Goal: Task Accomplishment & Management: Complete application form

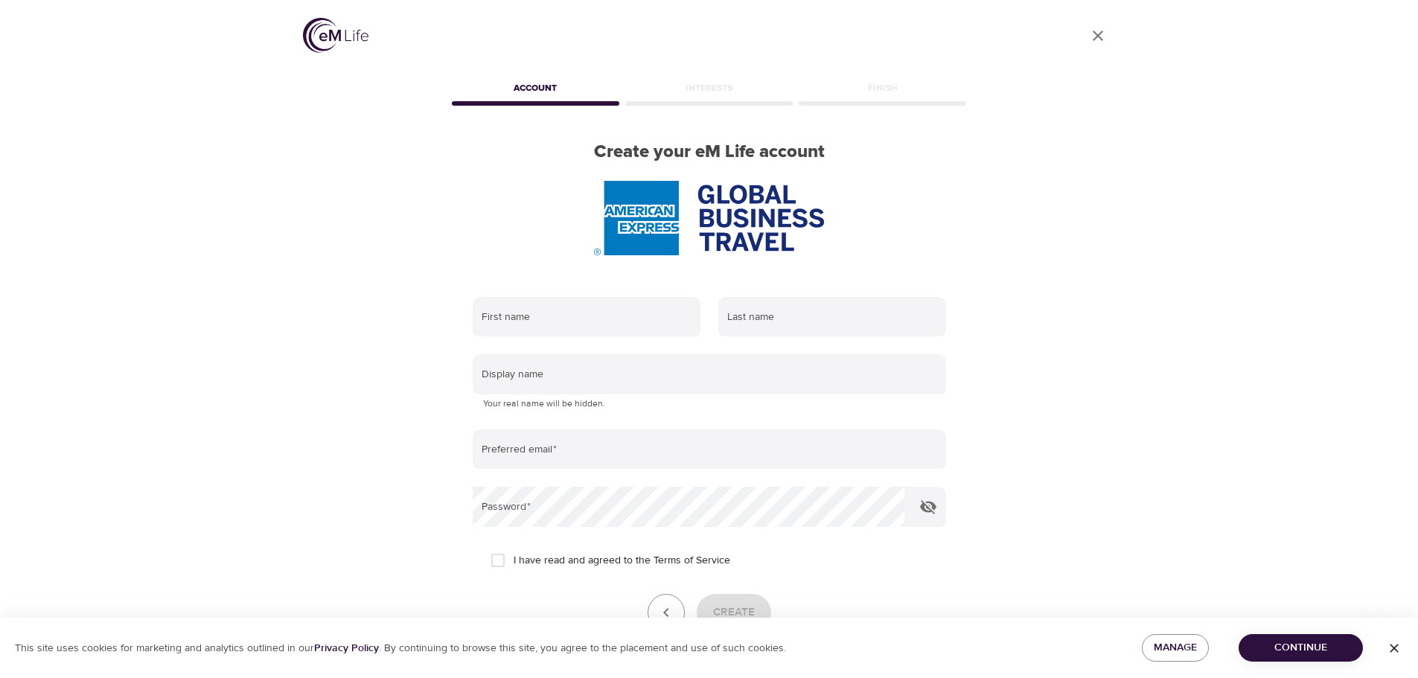
click at [574, 290] on div "First name" at bounding box center [587, 317] width 246 height 58
click at [562, 304] on input "text" at bounding box center [587, 317] width 228 height 40
type input "[PERSON_NAME]"
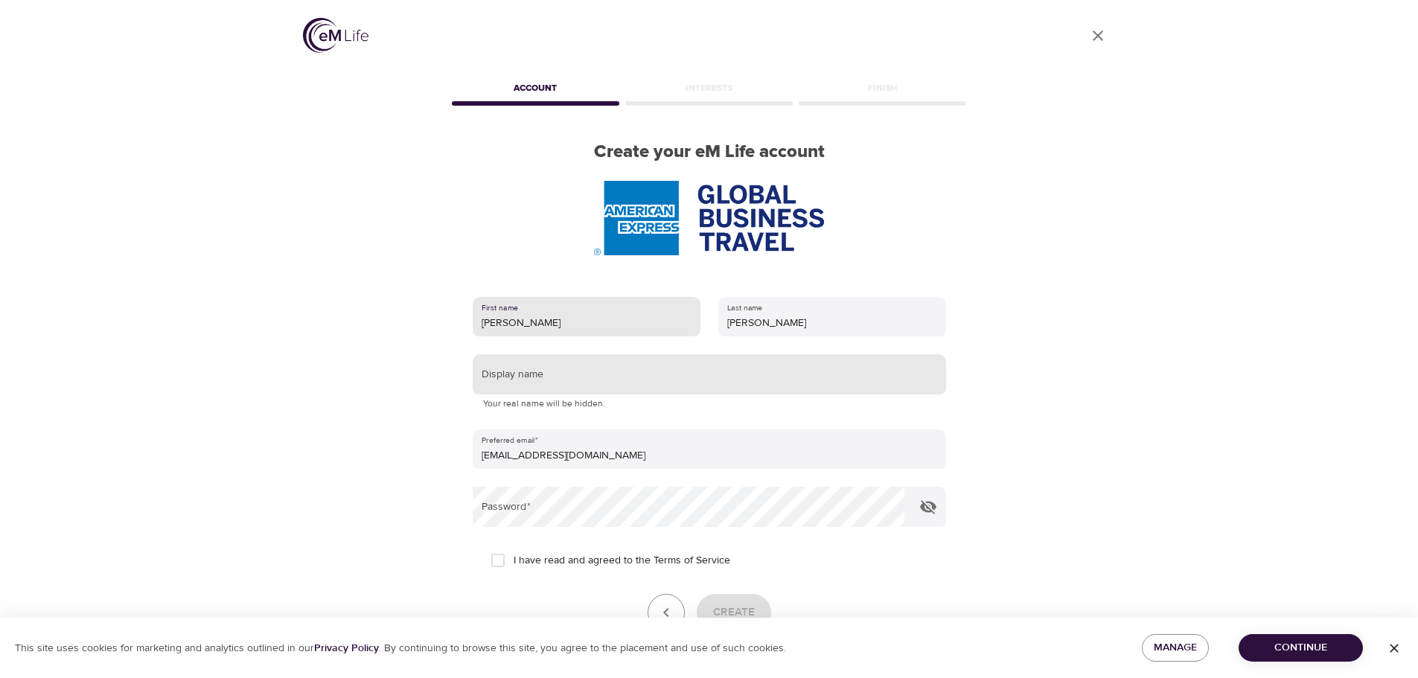
click at [611, 383] on input "text" at bounding box center [709, 374] width 473 height 40
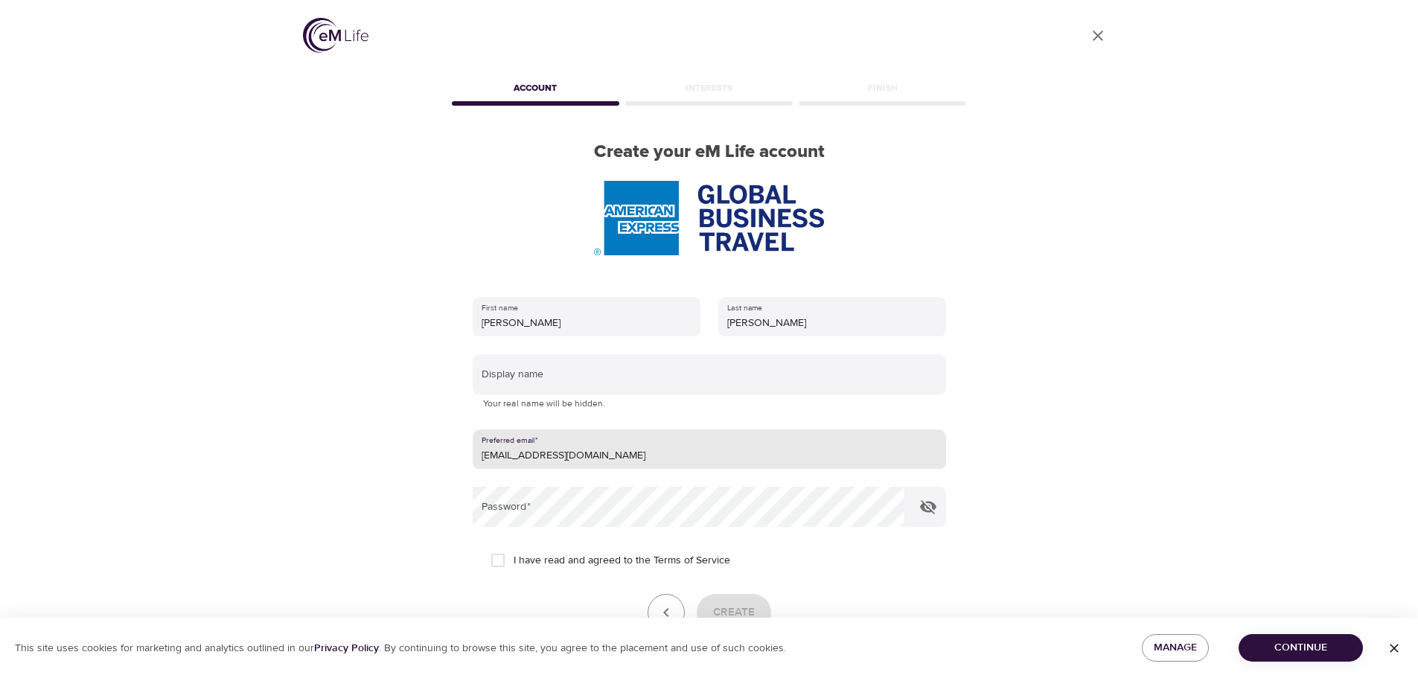
drag, startPoint x: 613, startPoint y: 458, endPoint x: 351, endPoint y: 471, distance: 263.0
click at [351, 471] on div "User Profile Account Interests Finish Create your eM Life account First name [P…" at bounding box center [709, 339] width 848 height 678
drag, startPoint x: 581, startPoint y: 467, endPoint x: 339, endPoint y: 470, distance: 242.6
click at [339, 470] on div "User Profile Account Interests Finish Create your eM Life account First name [P…" at bounding box center [709, 339] width 848 height 678
type input "[EMAIL_ADDRESS][DOMAIN_NAME]"
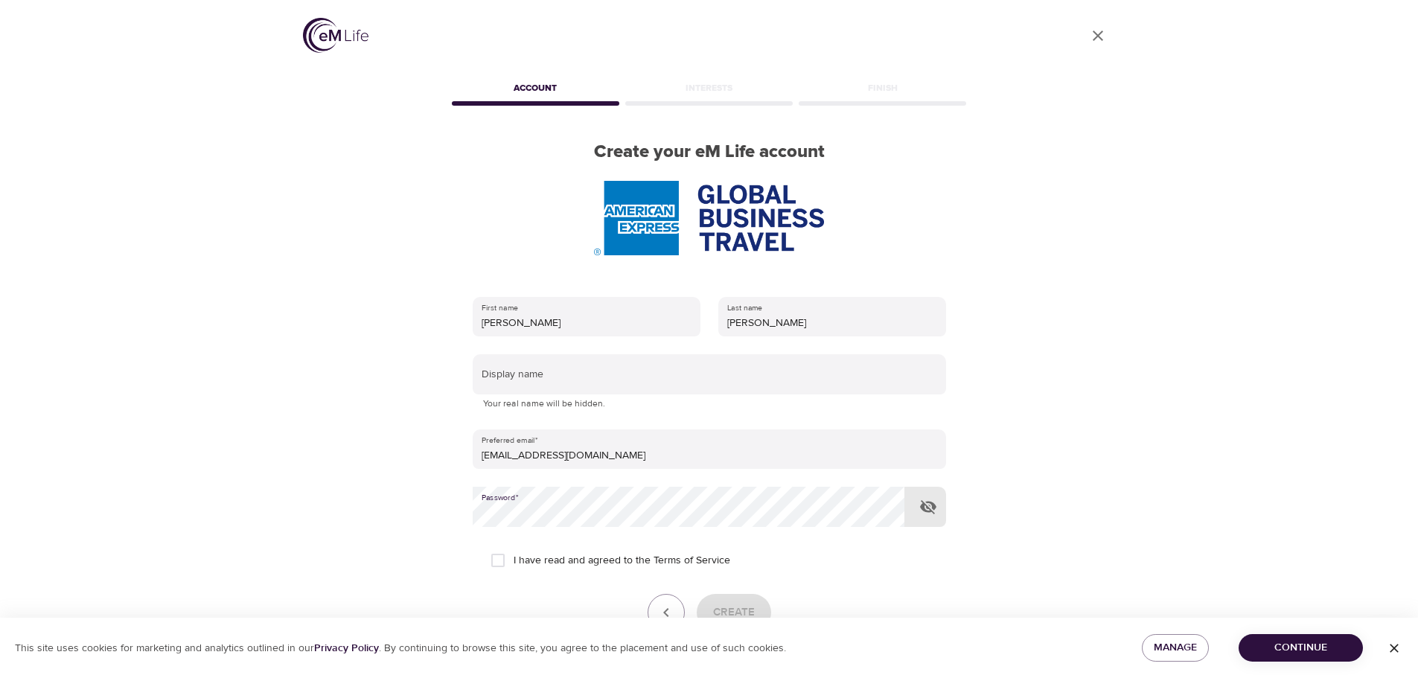
click at [502, 565] on input "I have read and agreed to the Terms of Service" at bounding box center [497, 560] width 31 height 31
checkbox input "true"
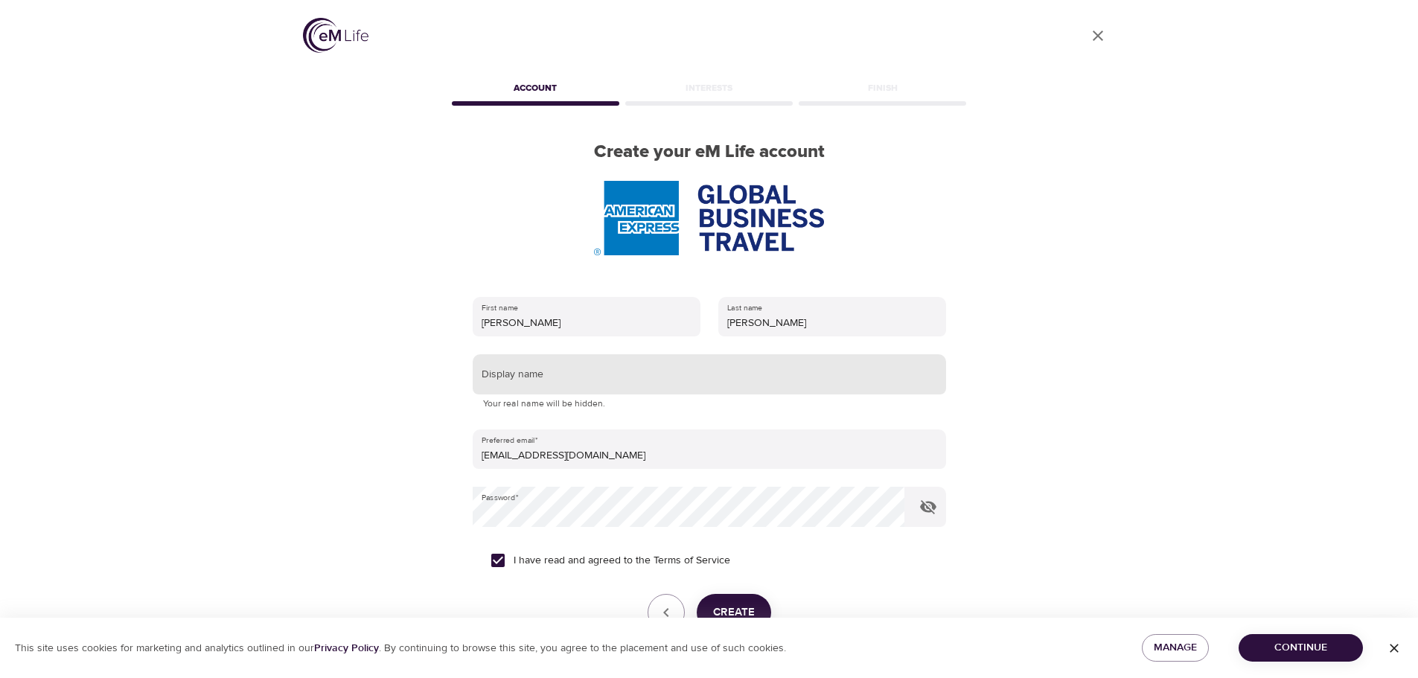
click at [531, 378] on input "text" at bounding box center [709, 374] width 473 height 40
type input "LiLew"
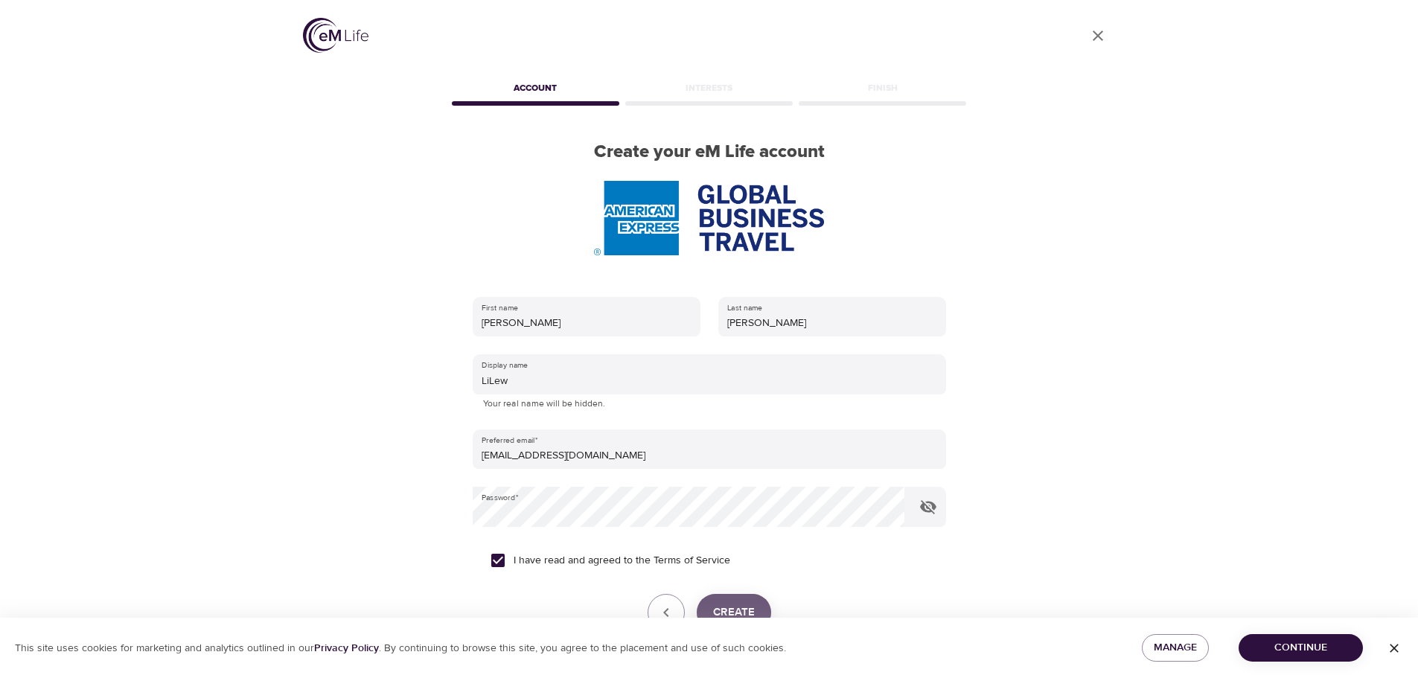
click at [736, 605] on span "Create" at bounding box center [734, 612] width 42 height 19
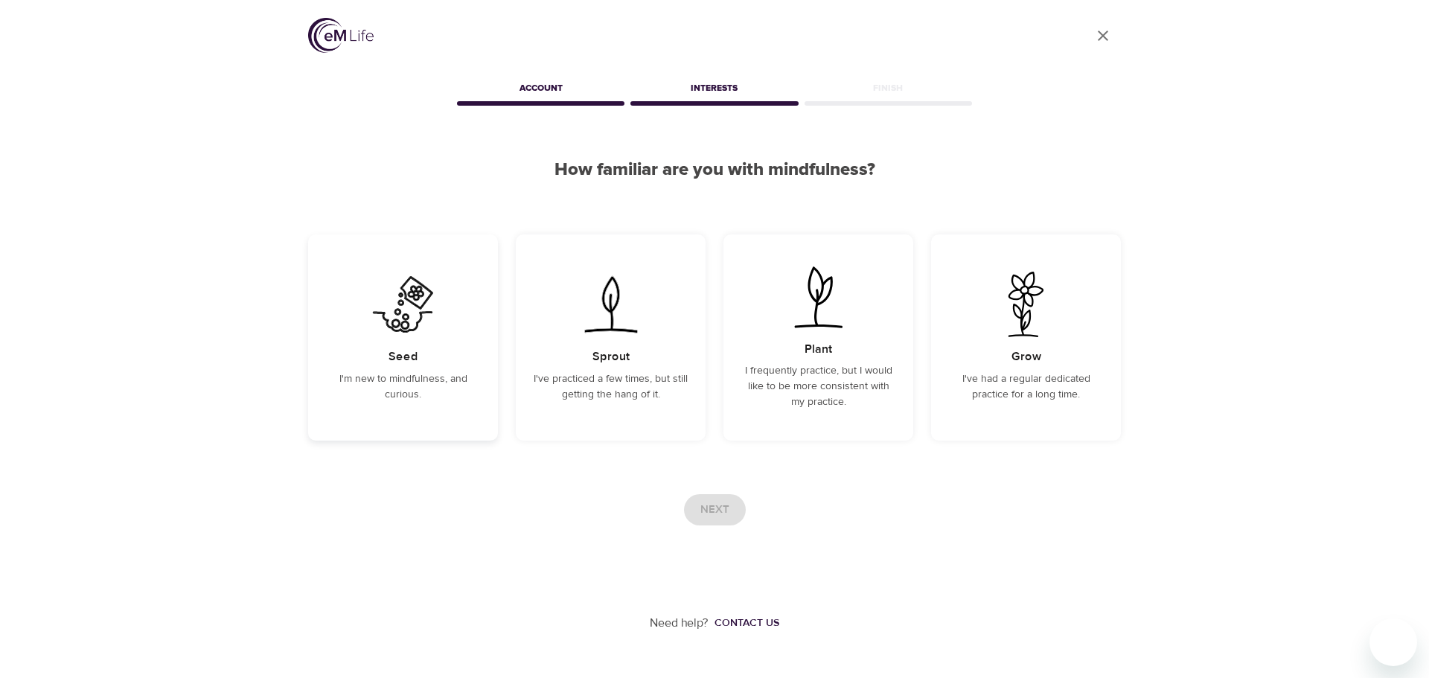
click at [382, 366] on div "Seed I'm new to mindfulness, and curious." at bounding box center [403, 337] width 190 height 206
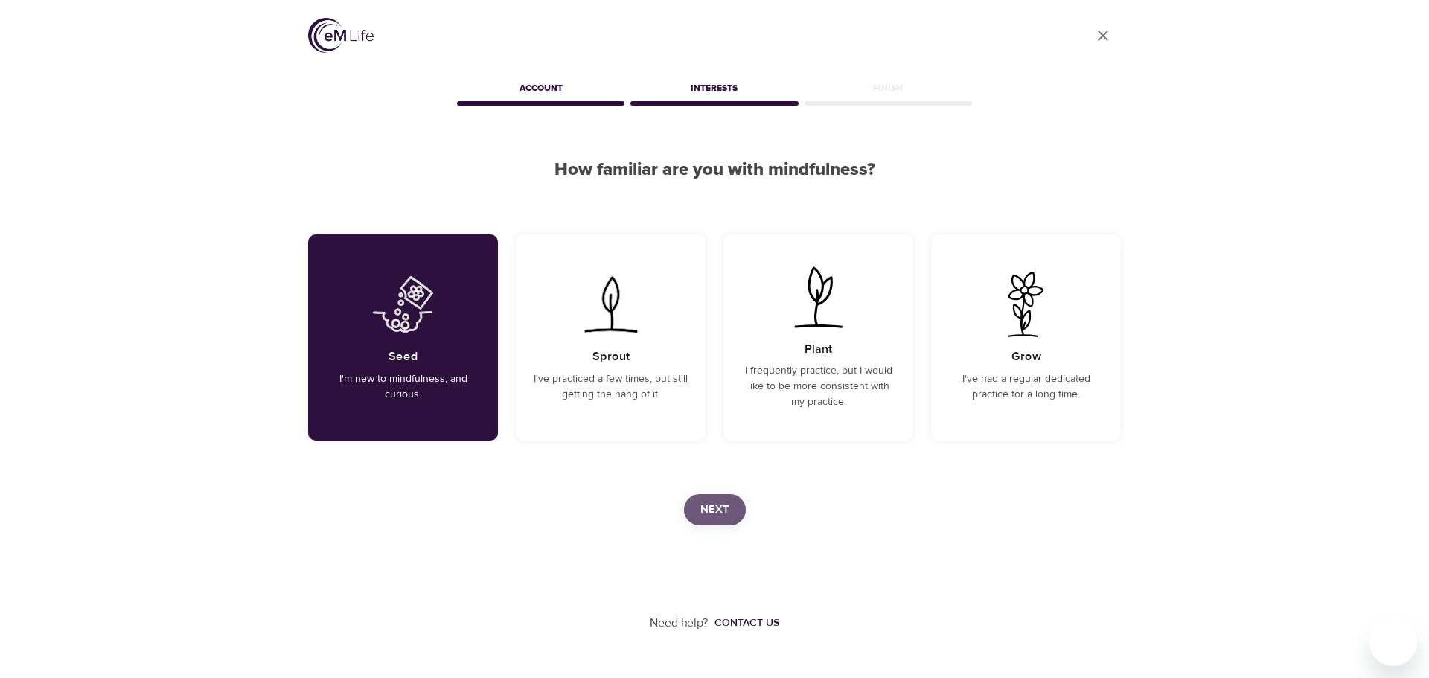
click at [712, 518] on span "Next" at bounding box center [714, 509] width 29 height 19
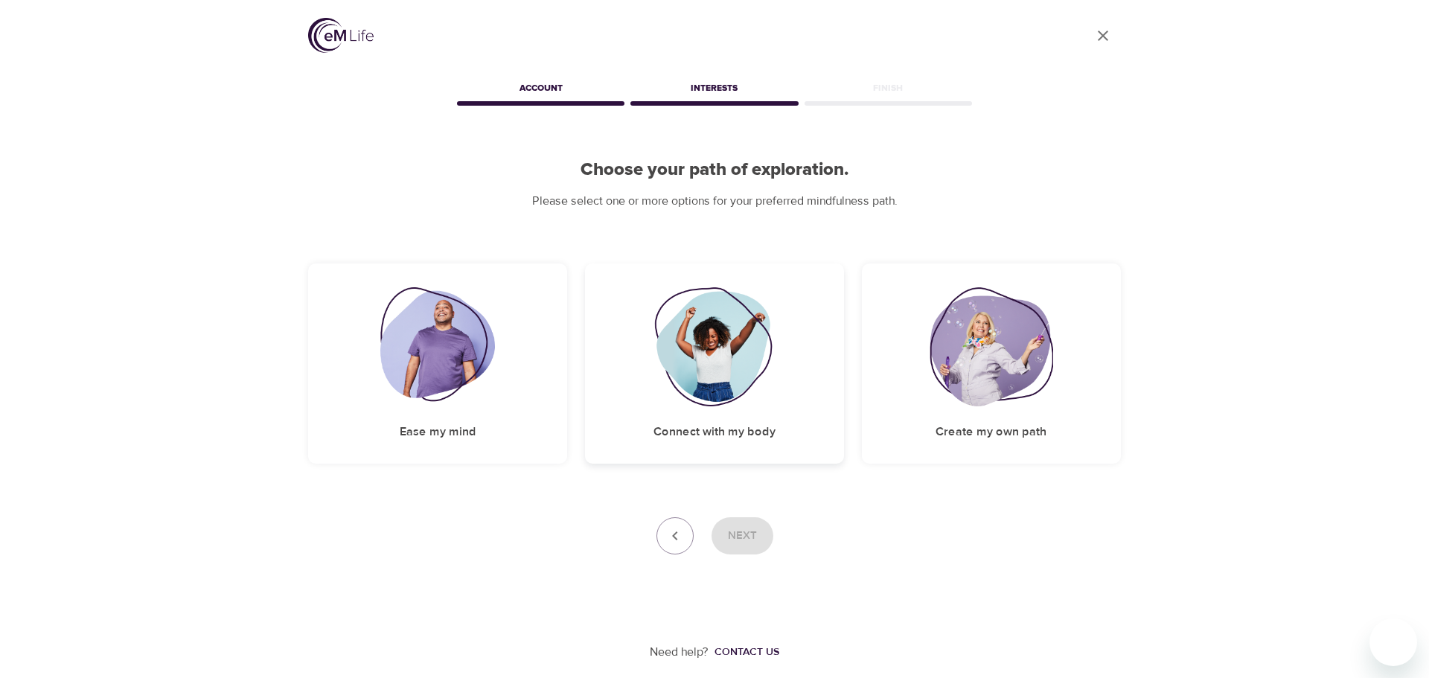
click at [735, 356] on img at bounding box center [714, 346] width 121 height 119
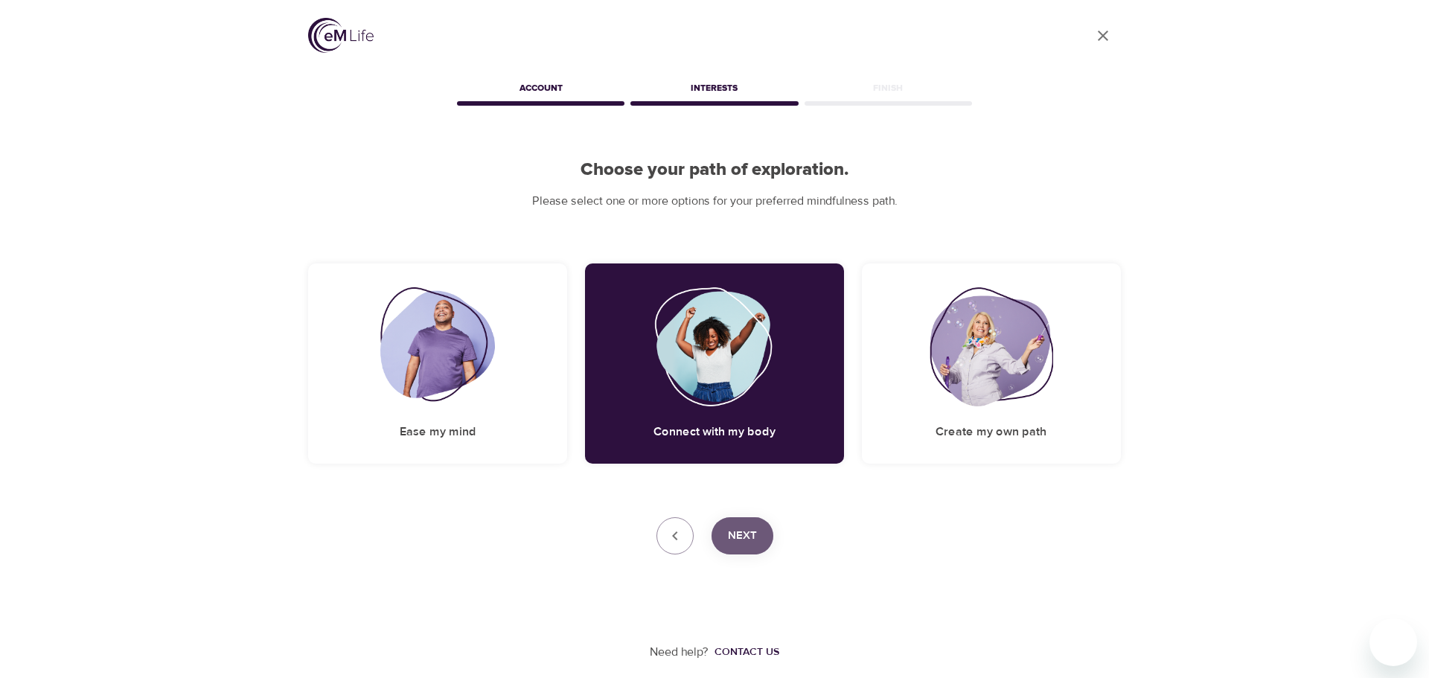
click at [749, 537] on span "Next" at bounding box center [742, 535] width 29 height 19
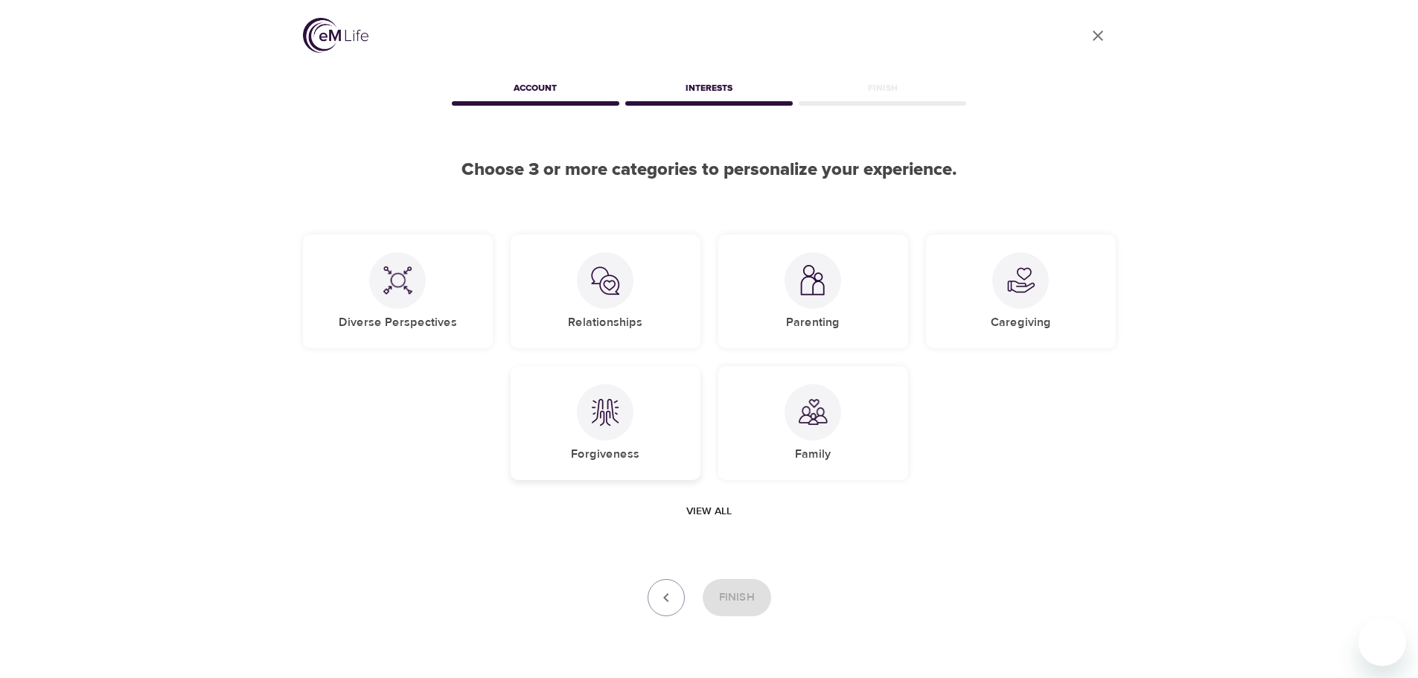
click at [592, 431] on div at bounding box center [605, 412] width 57 height 57
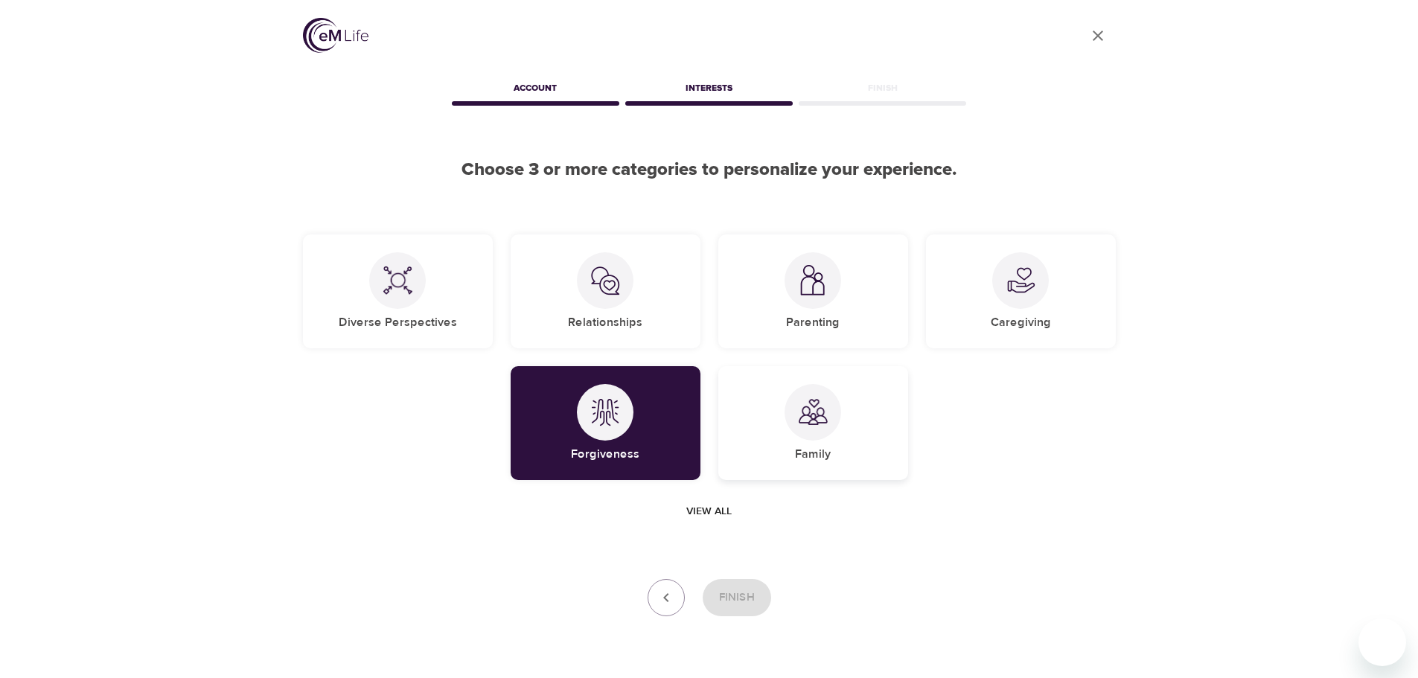
click at [814, 415] on img at bounding box center [813, 412] width 30 height 30
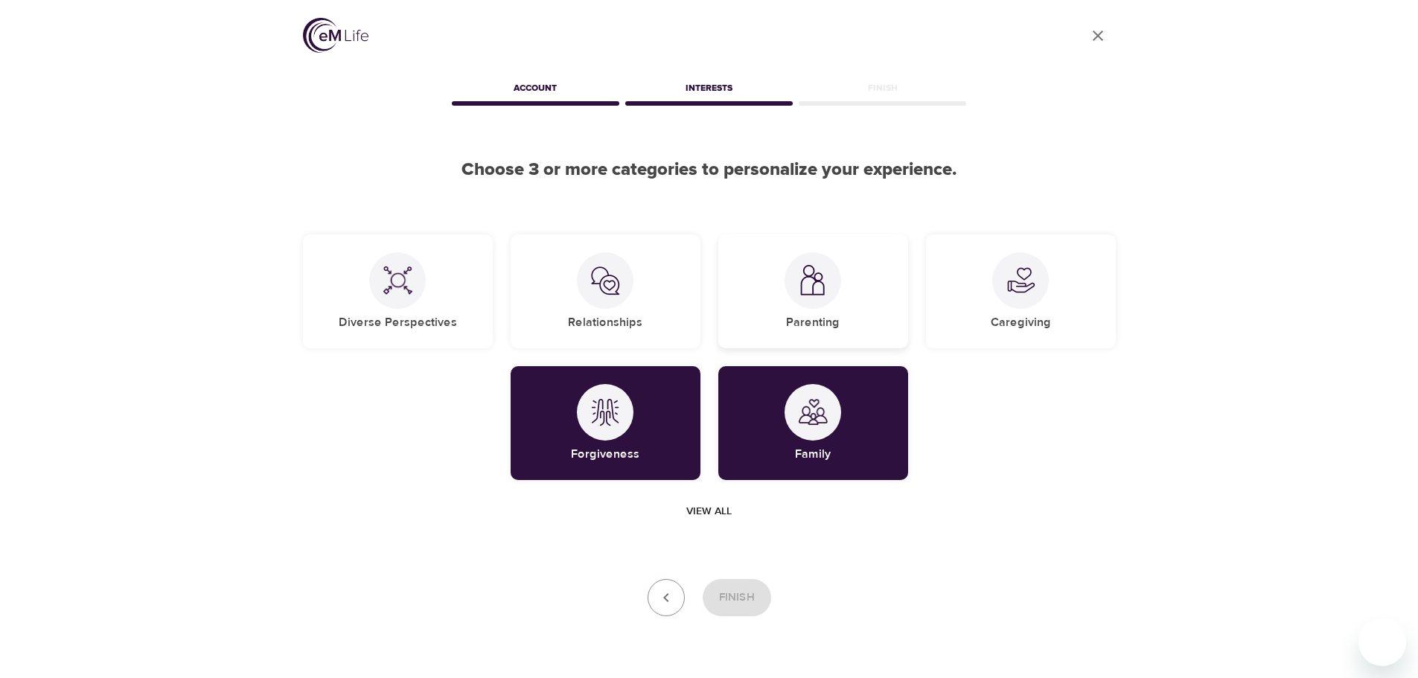
click at [796, 295] on div at bounding box center [812, 280] width 57 height 57
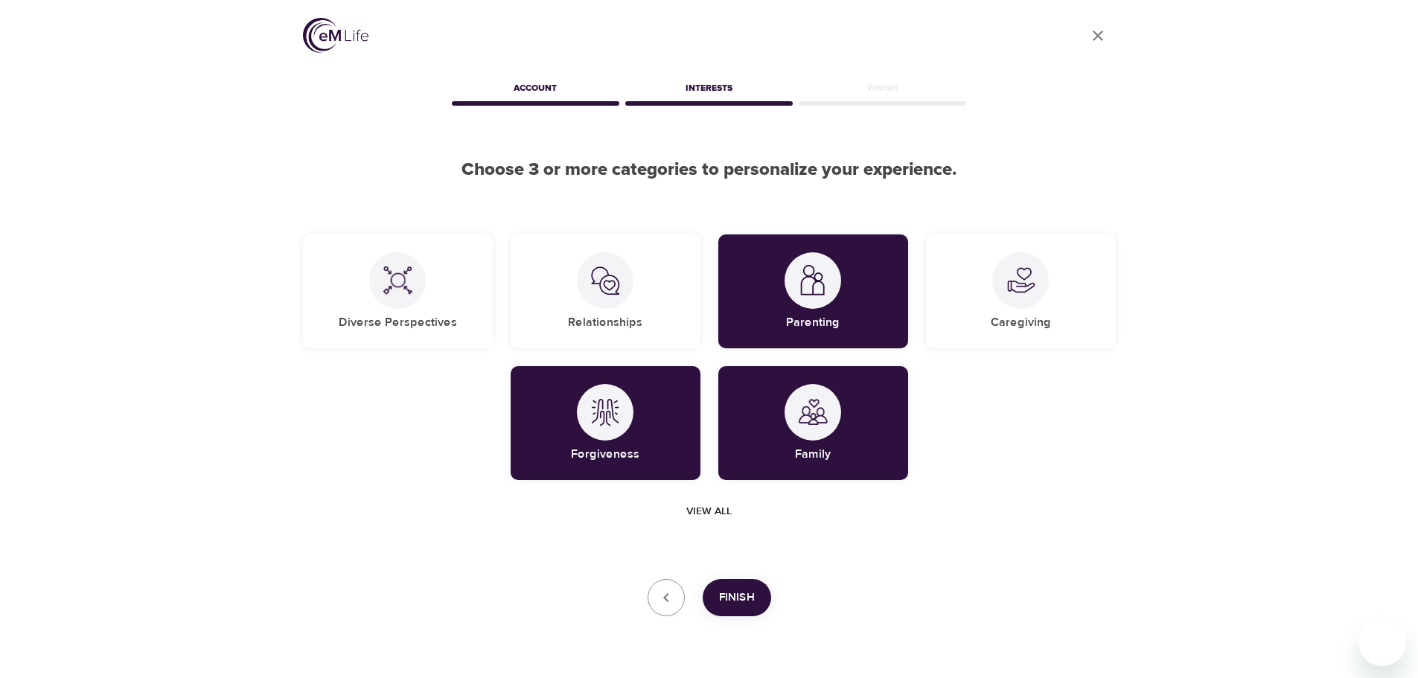
click at [732, 601] on span "Finish" at bounding box center [737, 597] width 36 height 19
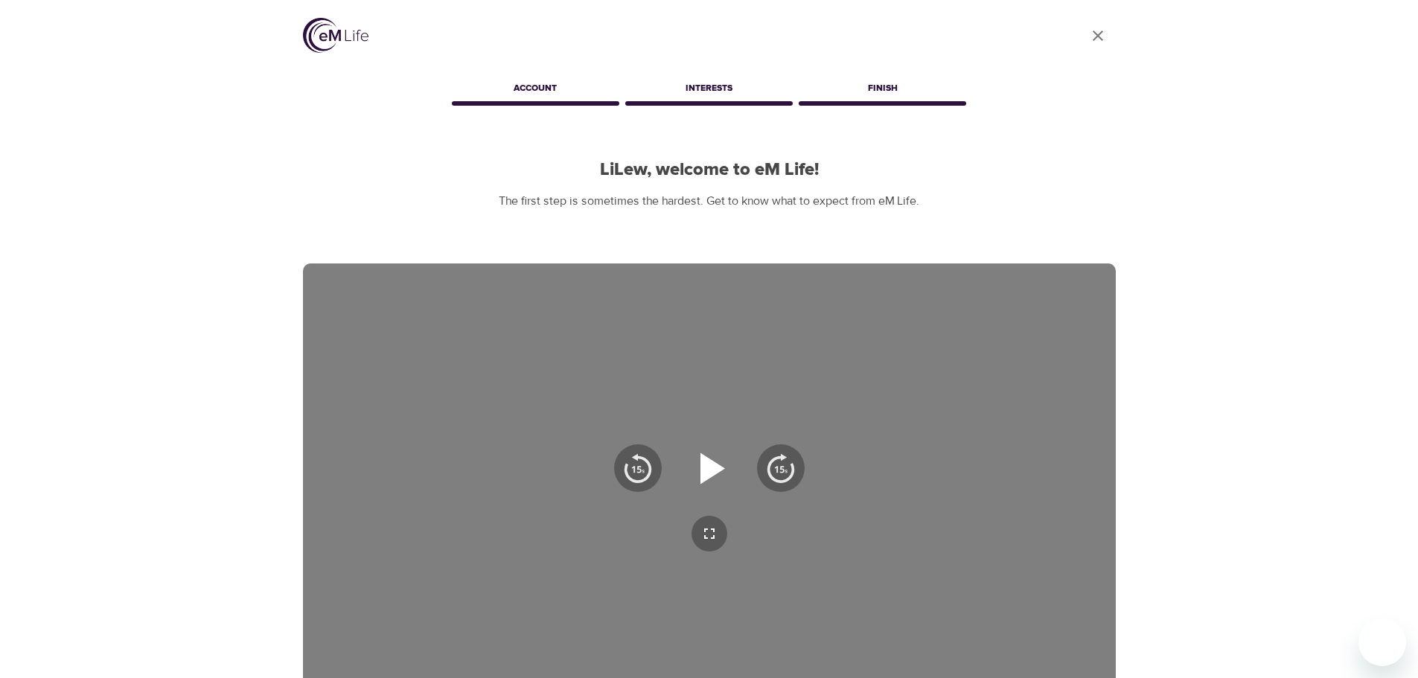
click at [708, 474] on icon "button" at bounding box center [712, 467] width 25 height 31
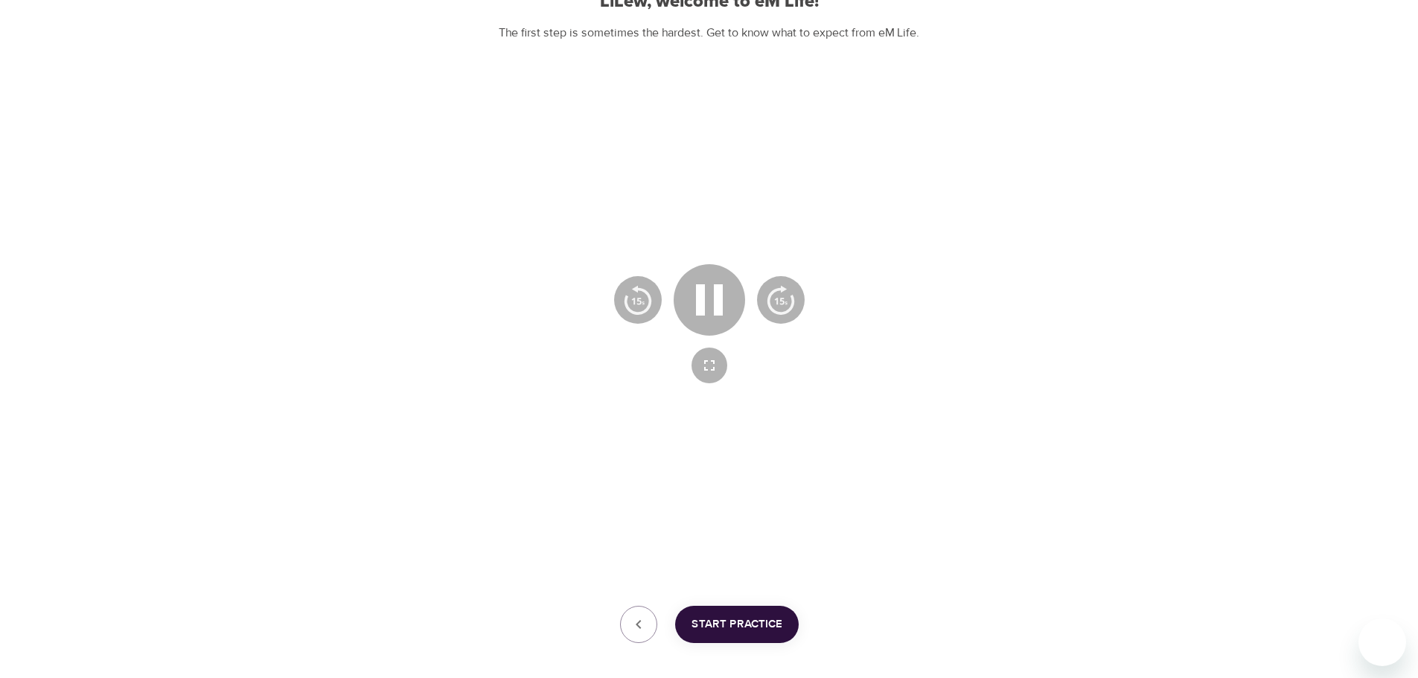
scroll to position [240, 0]
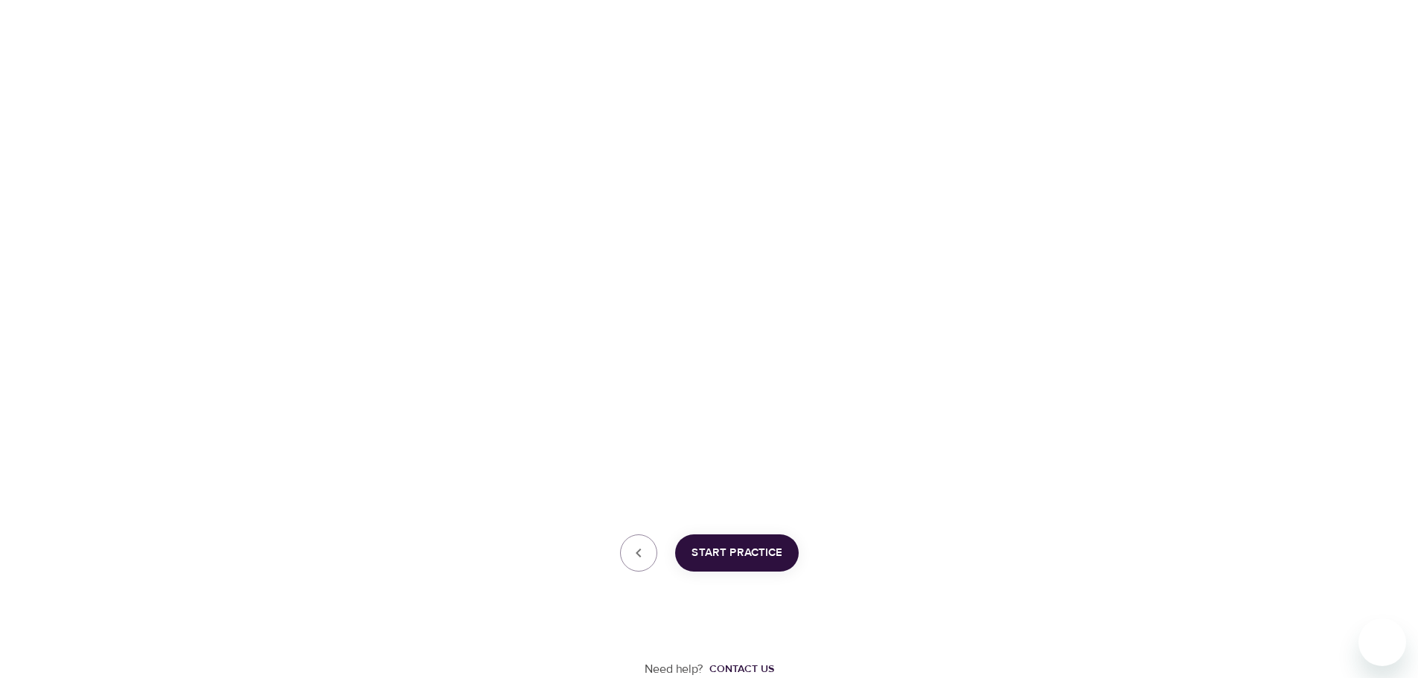
click at [714, 556] on span "Start Practice" at bounding box center [736, 552] width 91 height 19
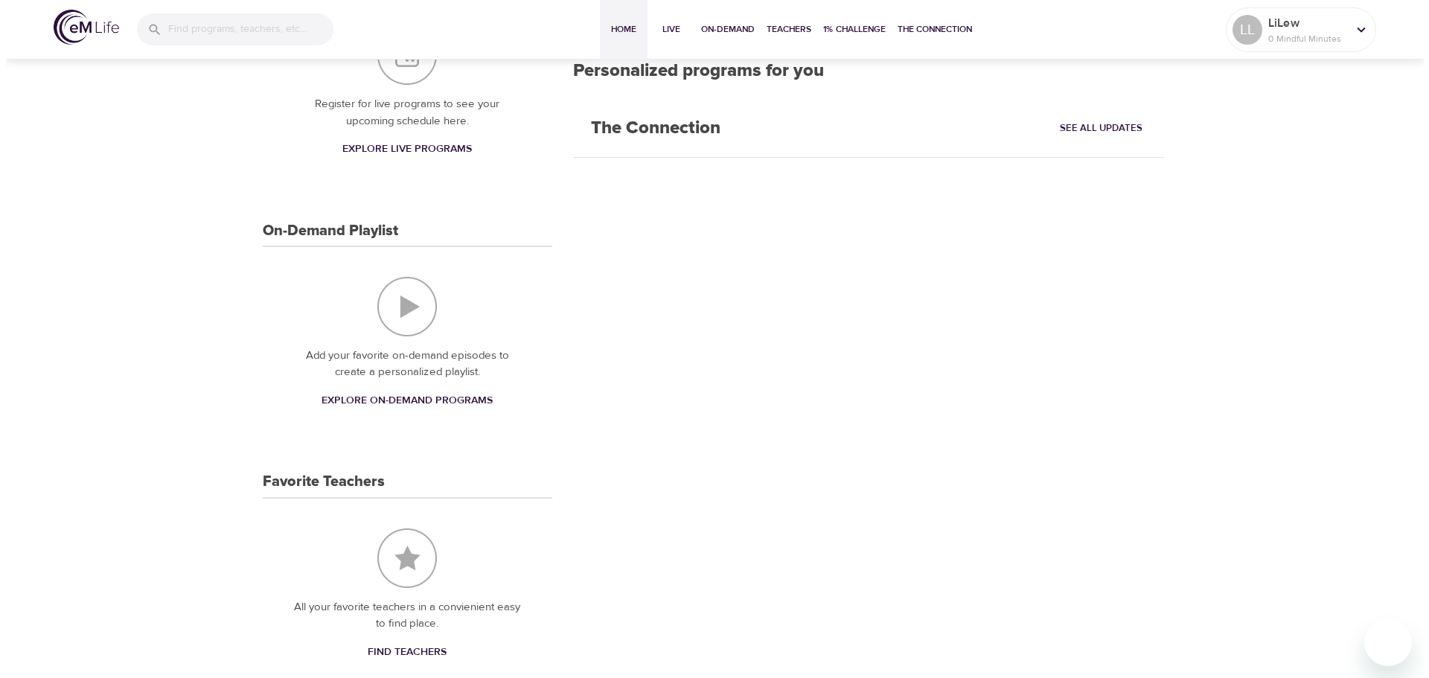
scroll to position [287, 0]
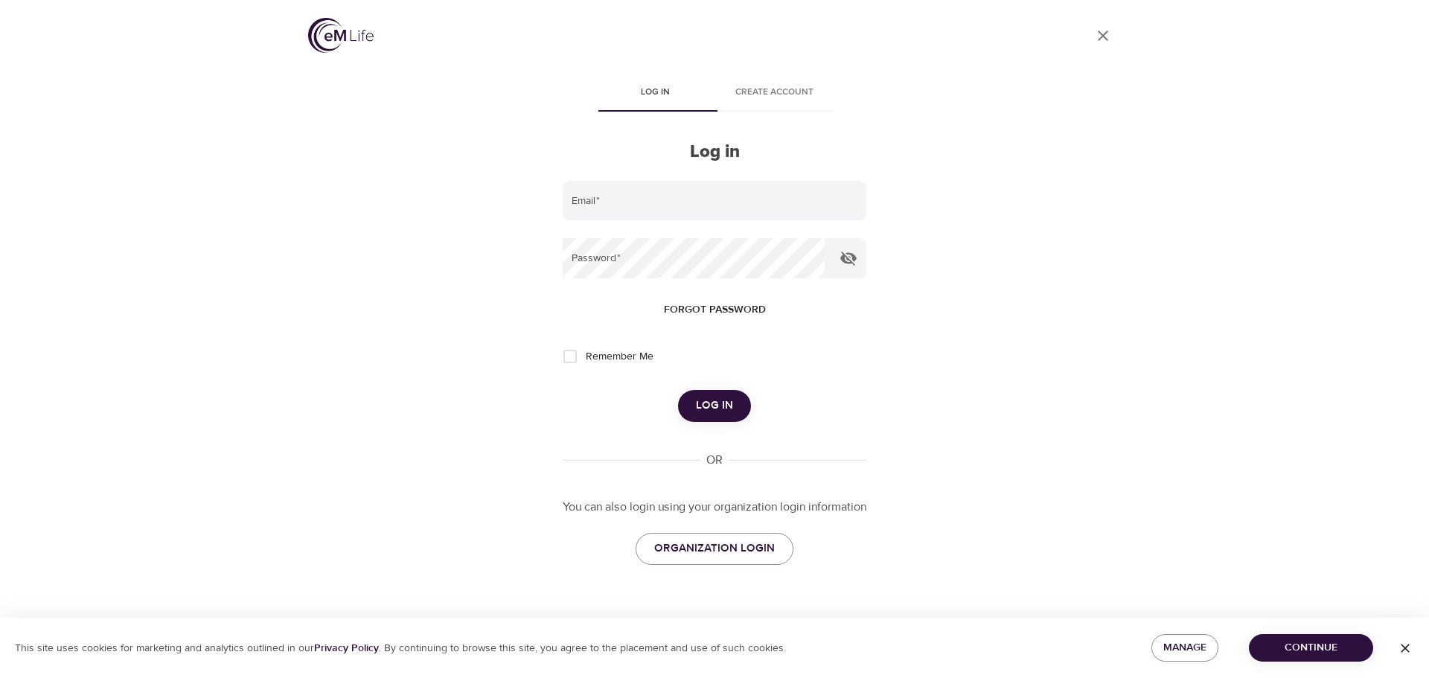
type input "[EMAIL_ADDRESS][DOMAIN_NAME]"
